Goal: Task Accomplishment & Management: Manage account settings

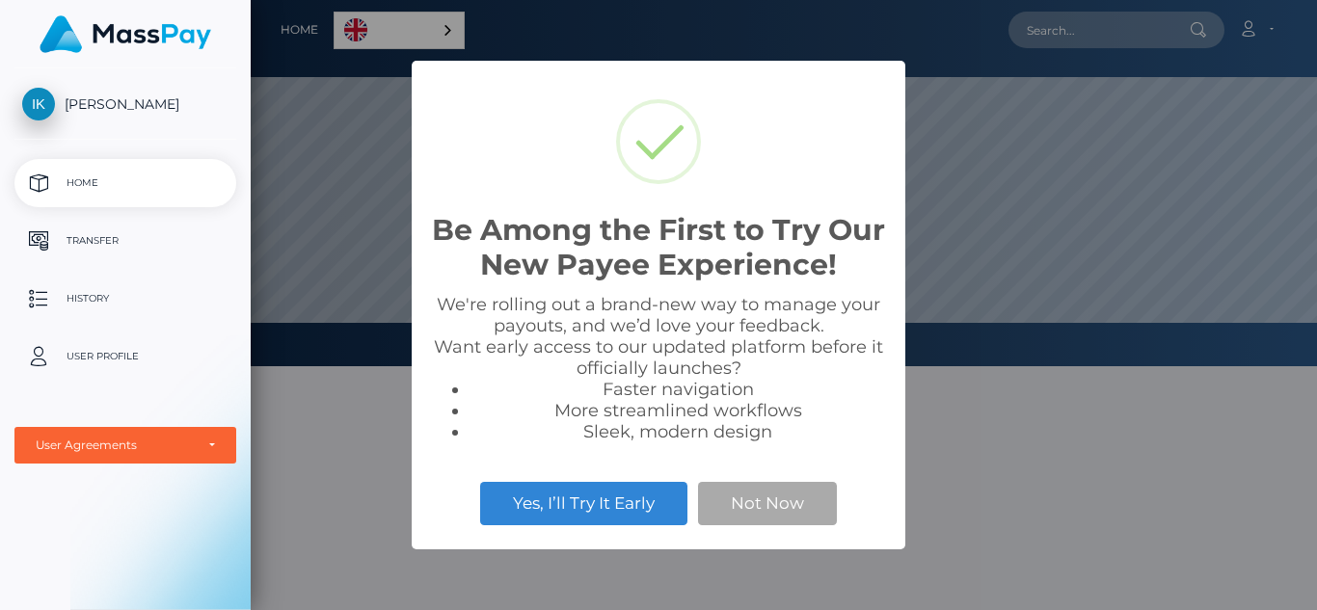
scroll to position [366, 1067]
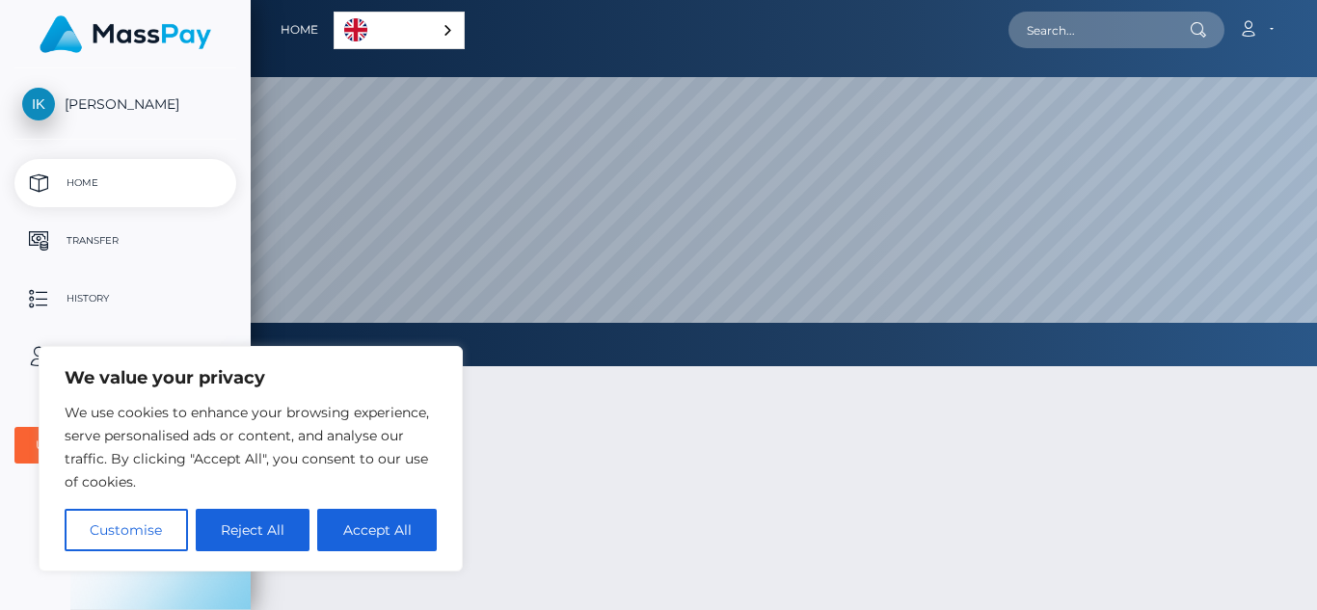
drag, startPoint x: 137, startPoint y: 437, endPoint x: 229, endPoint y: 435, distance: 91.6
click at [229, 435] on p "We use cookies to enhance your browsing experience, serve personalised ads or c…" at bounding box center [251, 447] width 372 height 93
drag, startPoint x: 169, startPoint y: 459, endPoint x: 280, endPoint y: 458, distance: 110.9
click at [280, 458] on p "We use cookies to enhance your browsing experience, serve personalised ads or c…" at bounding box center [251, 447] width 372 height 93
drag, startPoint x: 163, startPoint y: 413, endPoint x: 280, endPoint y: 414, distance: 116.7
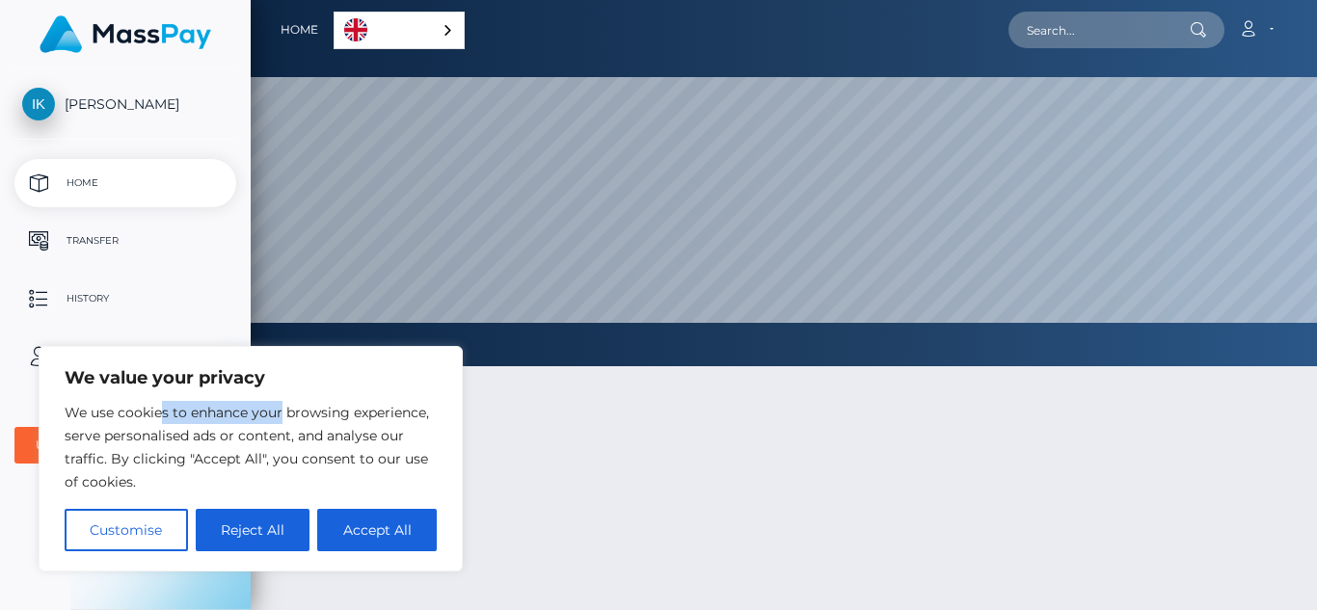
click at [280, 414] on p "We use cookies to enhance your browsing experience, serve personalised ads or c…" at bounding box center [251, 447] width 372 height 93
drag, startPoint x: 140, startPoint y: 437, endPoint x: 287, endPoint y: 426, distance: 147.9
click at [287, 426] on p "We use cookies to enhance your browsing experience, serve personalised ads or c…" at bounding box center [251, 447] width 372 height 93
drag, startPoint x: 122, startPoint y: 460, endPoint x: 315, endPoint y: 459, distance: 193.8
click at [315, 459] on p "We use cookies to enhance your browsing experience, serve personalised ads or c…" at bounding box center [251, 447] width 372 height 93
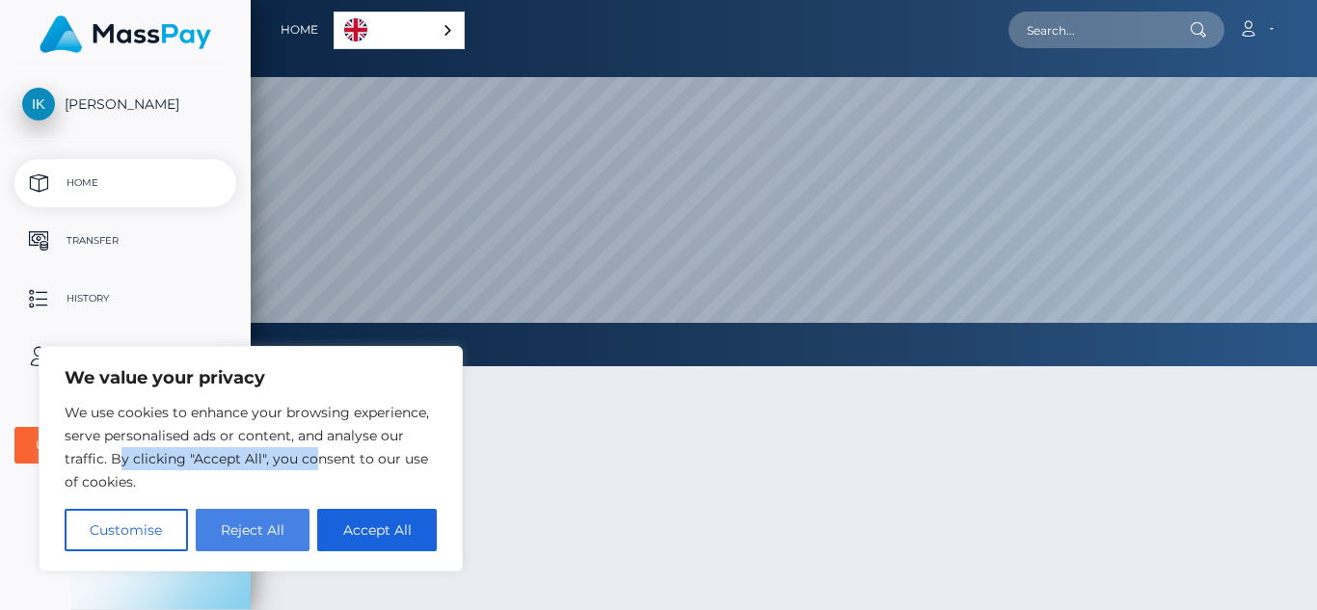
click at [216, 531] on button "Reject All" at bounding box center [253, 530] width 115 height 42
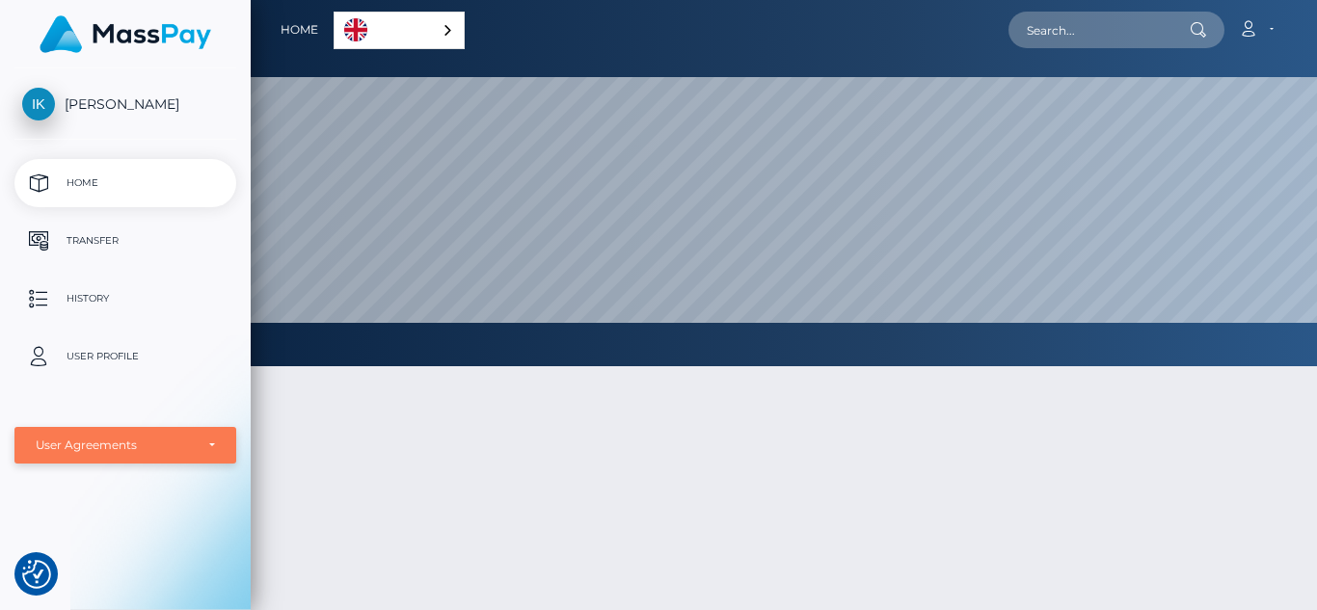
click at [165, 438] on div "User Agreements" at bounding box center [115, 445] width 158 height 15
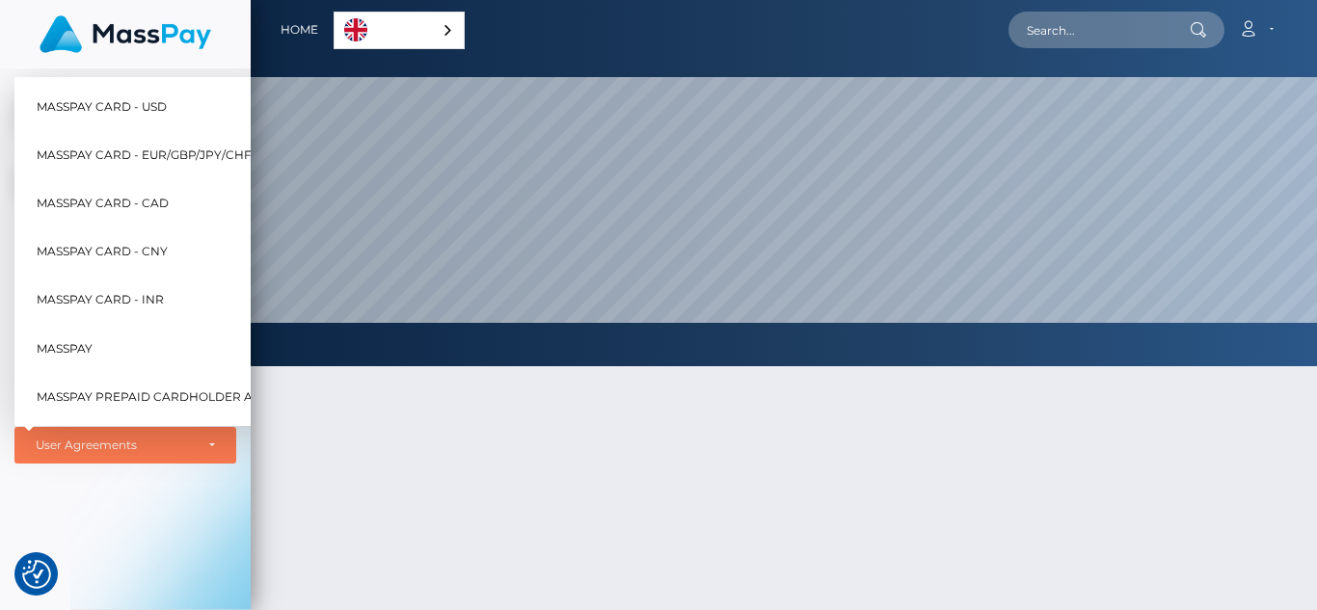
click at [369, 426] on div at bounding box center [784, 584] width 1067 height 492
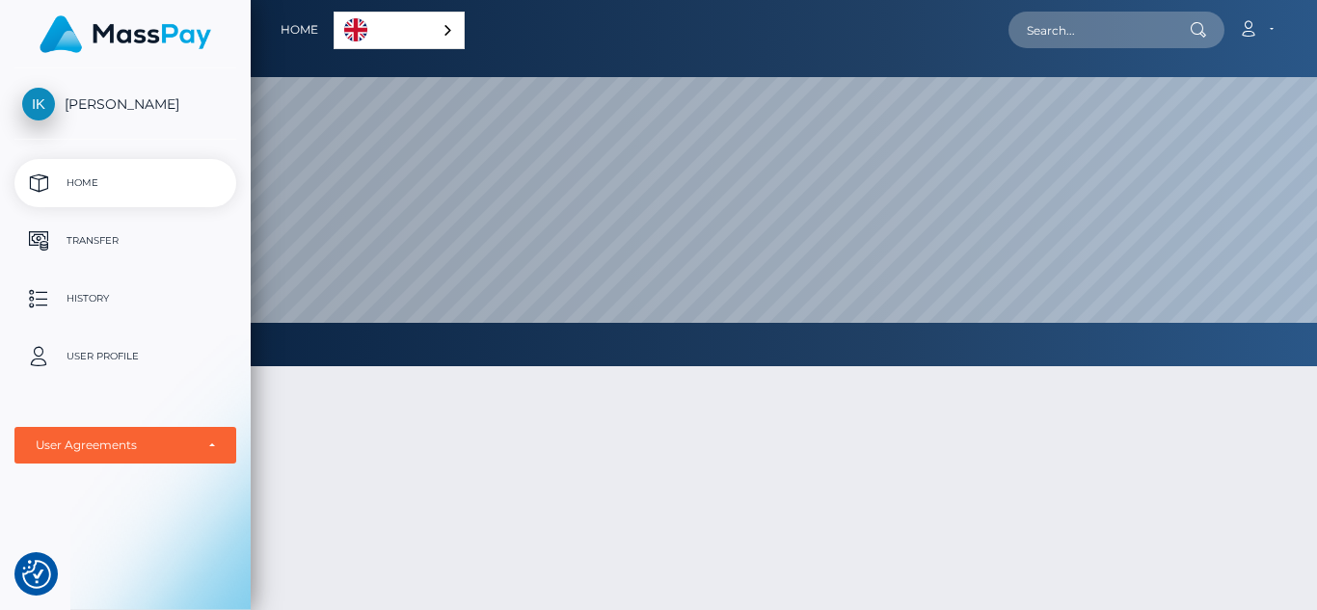
click at [102, 185] on p "Home" at bounding box center [125, 183] width 206 height 29
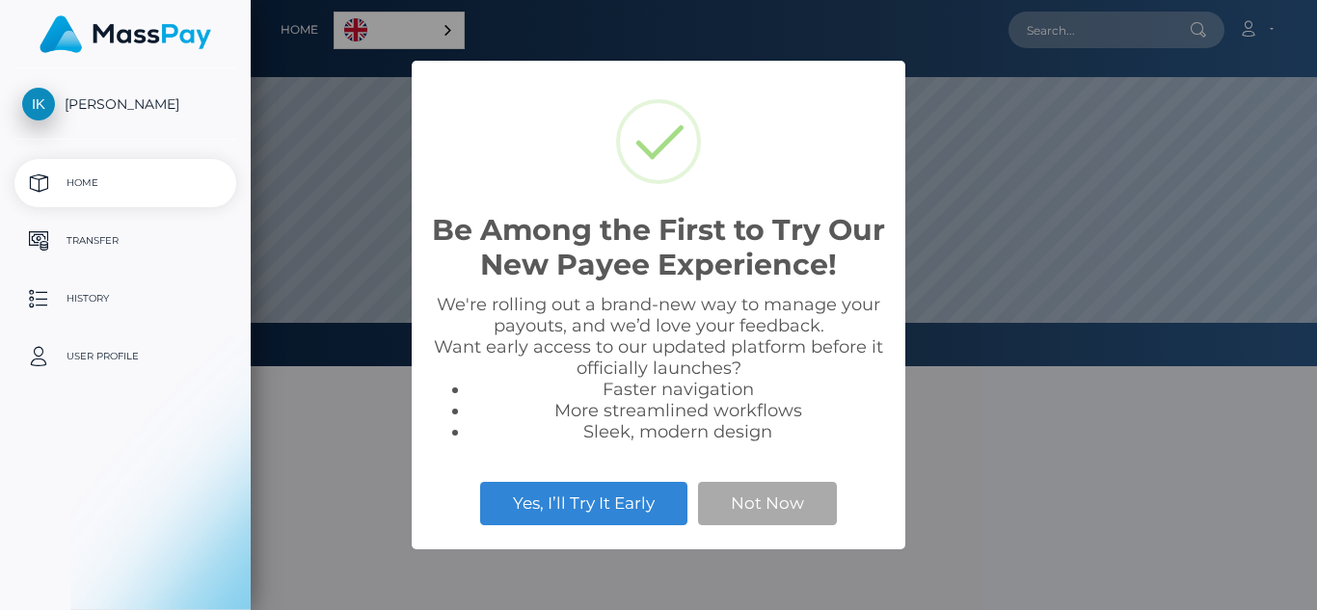
scroll to position [366, 1067]
select select
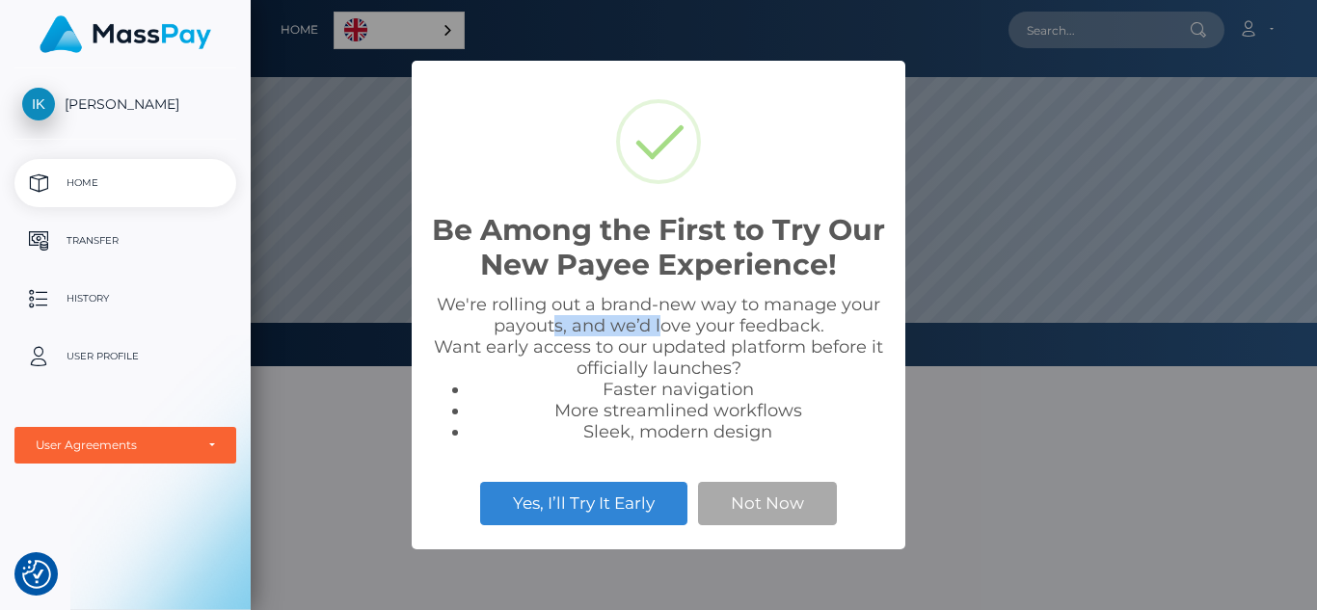
drag, startPoint x: 555, startPoint y: 329, endPoint x: 662, endPoint y: 320, distance: 107.4
click at [662, 320] on div "We're rolling out a brand-new way to manage your payouts, and we’d love your fe…" at bounding box center [658, 368] width 455 height 149
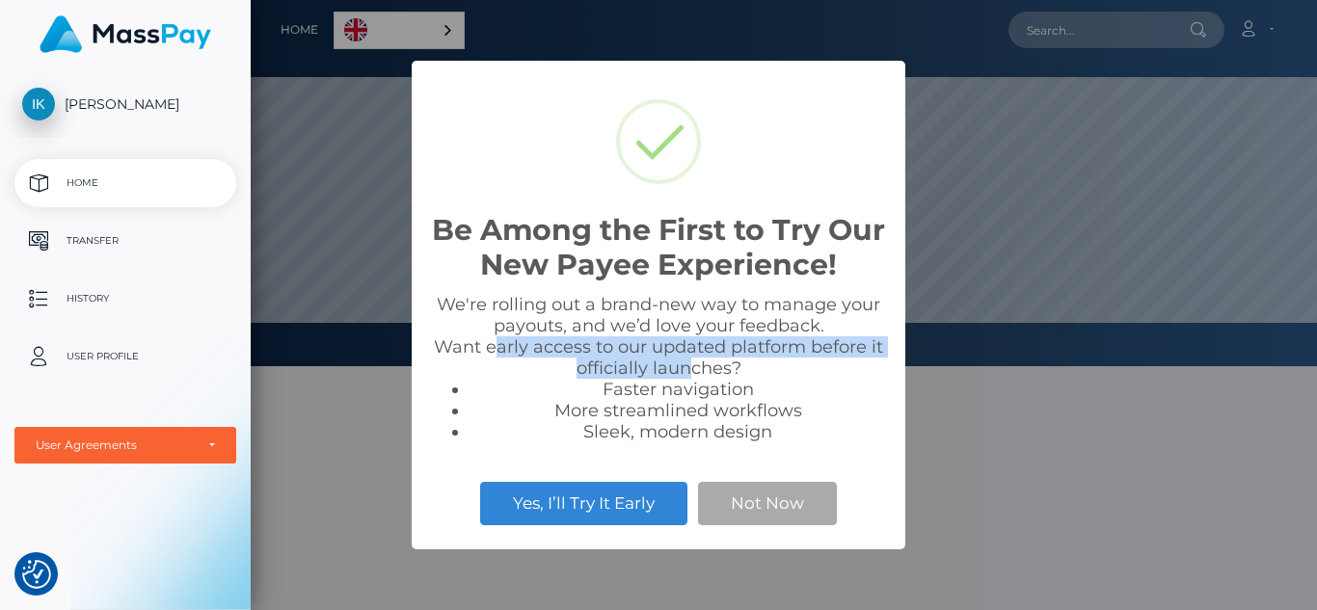
drag, startPoint x: 494, startPoint y: 353, endPoint x: 691, endPoint y: 358, distance: 197.7
click at [691, 358] on div "We're rolling out a brand-new way to manage your payouts, and we’d love your fe…" at bounding box center [658, 368] width 455 height 149
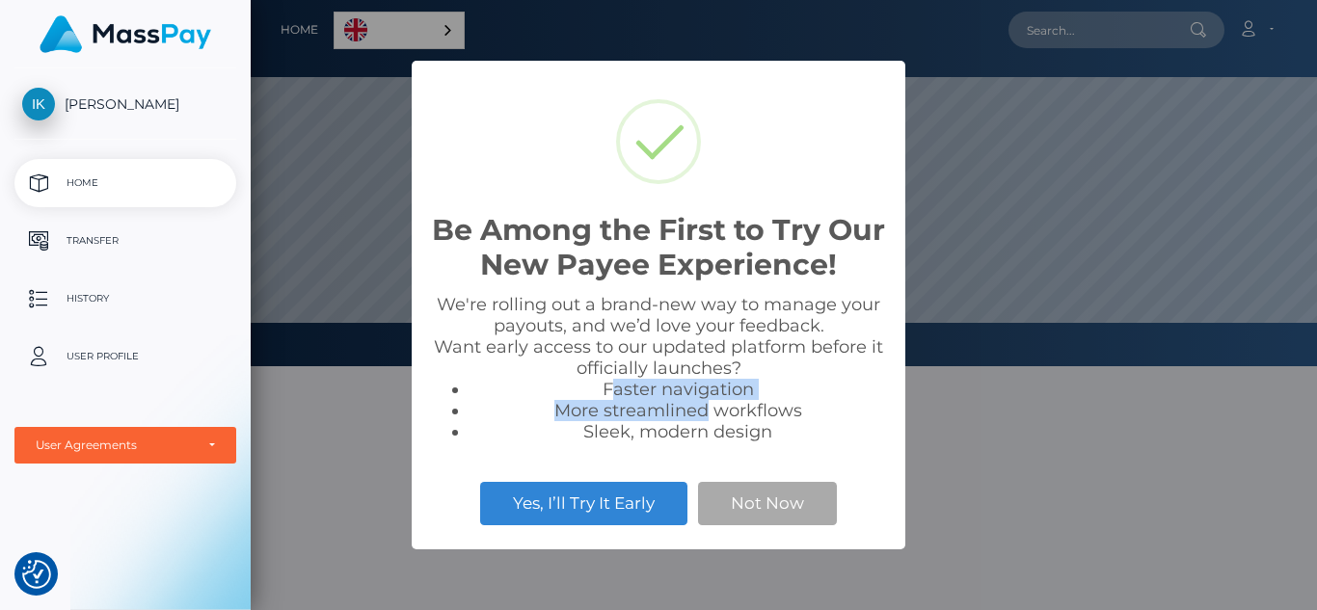
drag, startPoint x: 613, startPoint y: 395, endPoint x: 710, endPoint y: 400, distance: 96.6
click at [710, 400] on ul "Faster navigation More streamlined workflows Sleek, modern design" at bounding box center [658, 411] width 455 height 64
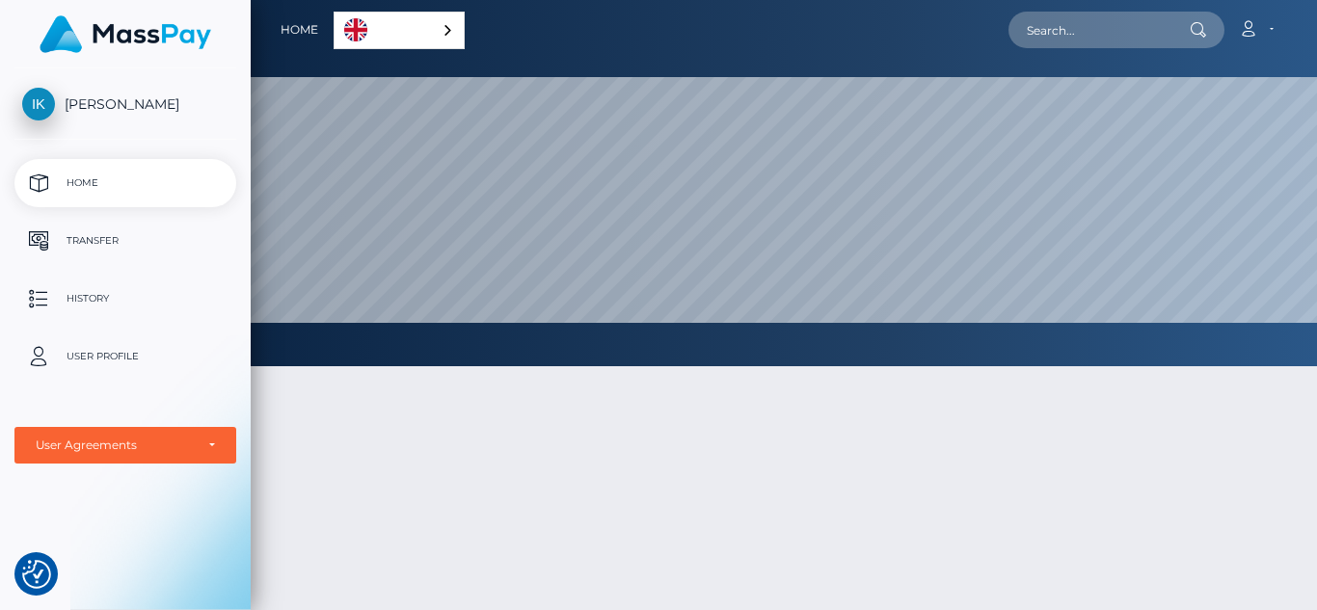
click at [42, 109] on span "[PERSON_NAME]" at bounding box center [125, 103] width 222 height 17
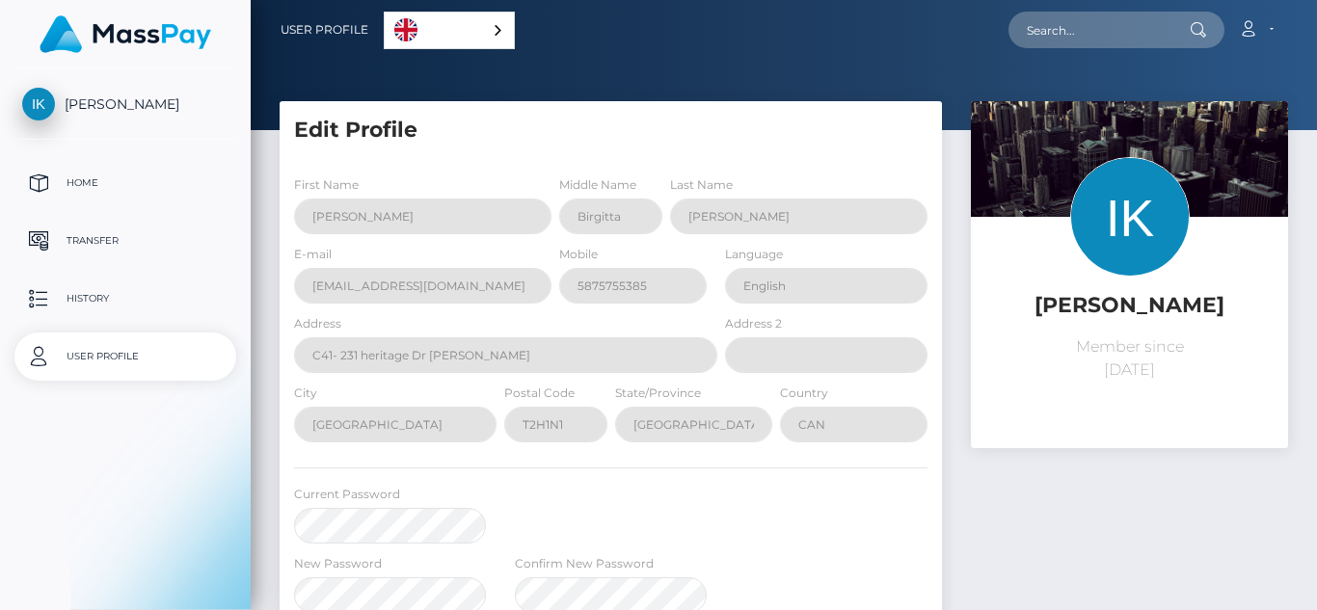
select select
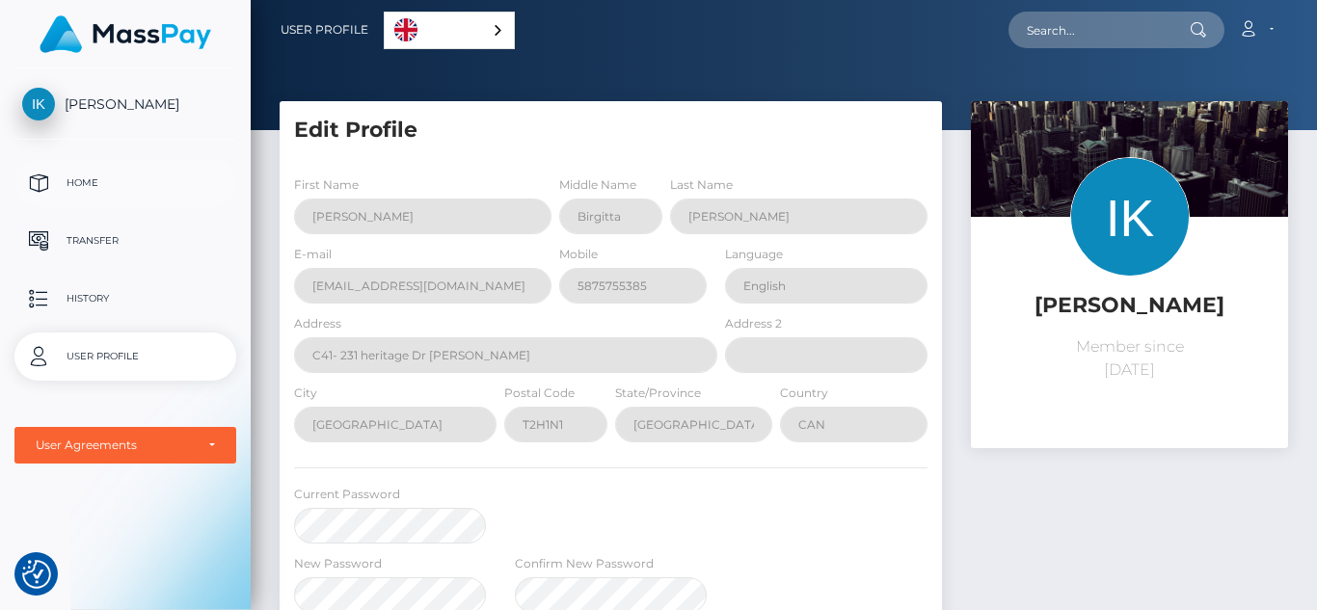
click at [84, 177] on p "Home" at bounding box center [125, 183] width 206 height 29
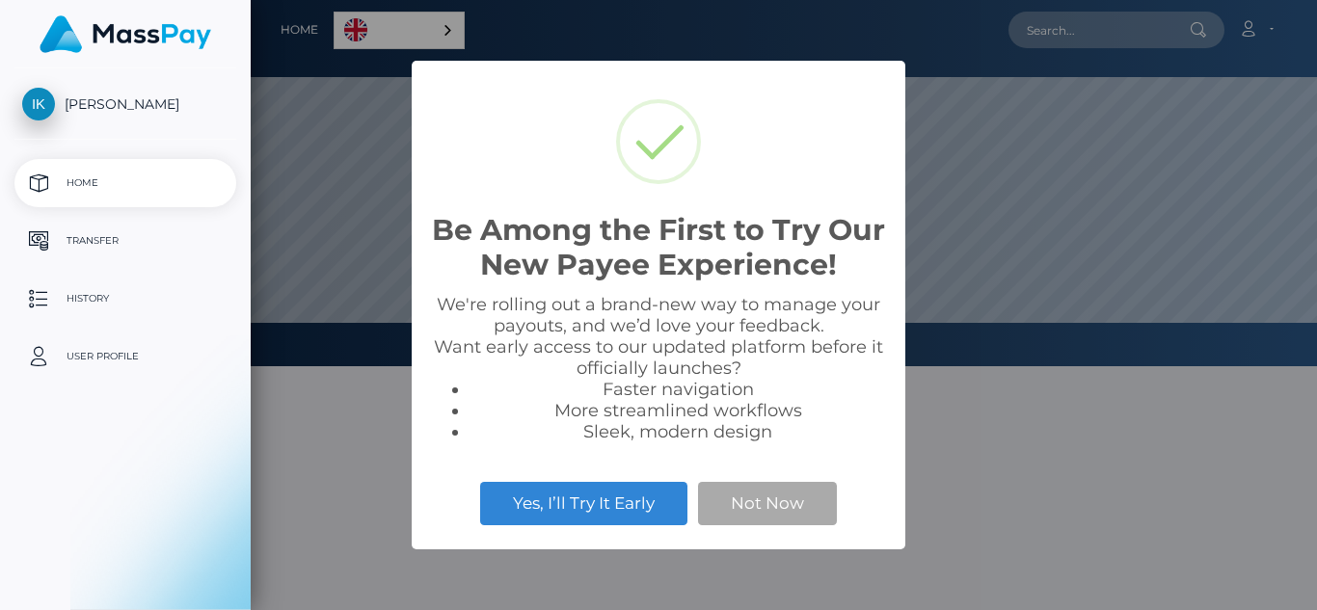
scroll to position [366, 1067]
select select
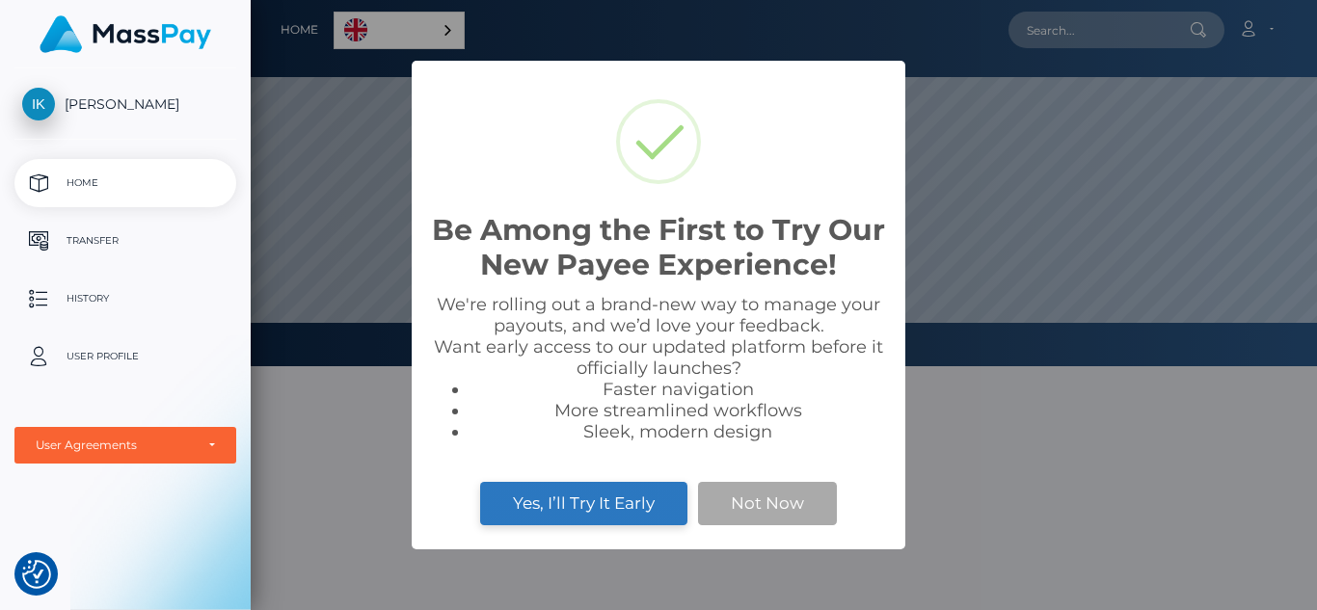
click at [552, 504] on button "Yes, I’ll Try It Early" at bounding box center [583, 503] width 207 height 42
